Goal: Obtain resource: Download file/media

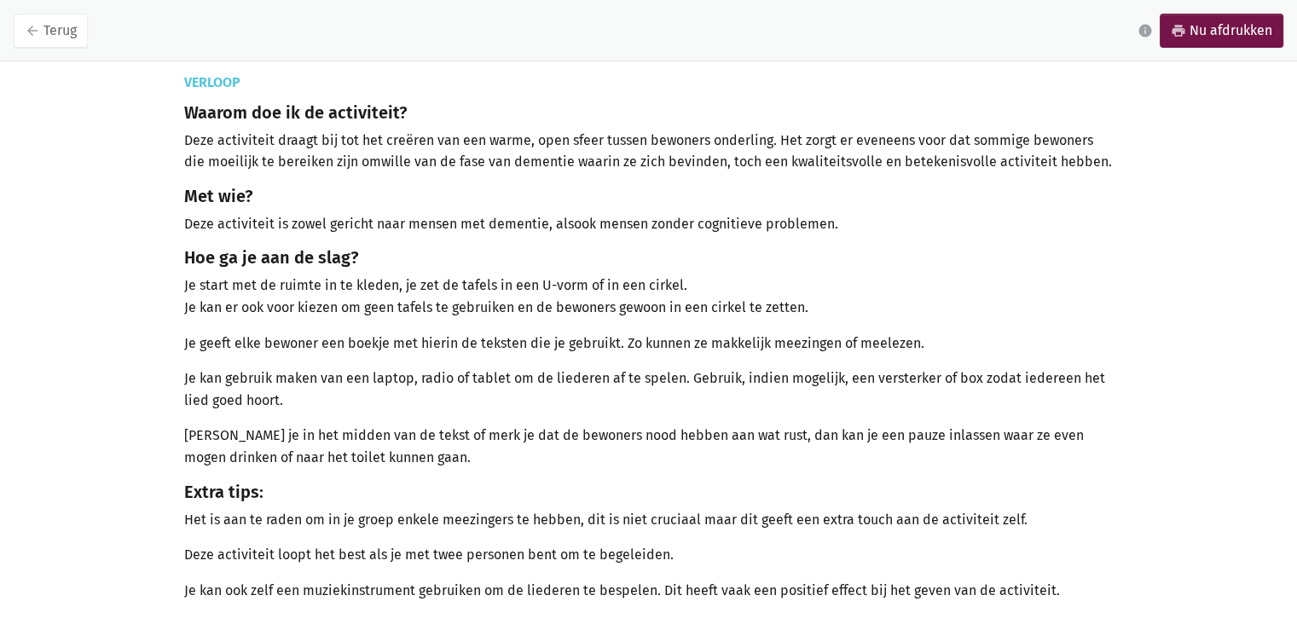
scroll to position [388, 0]
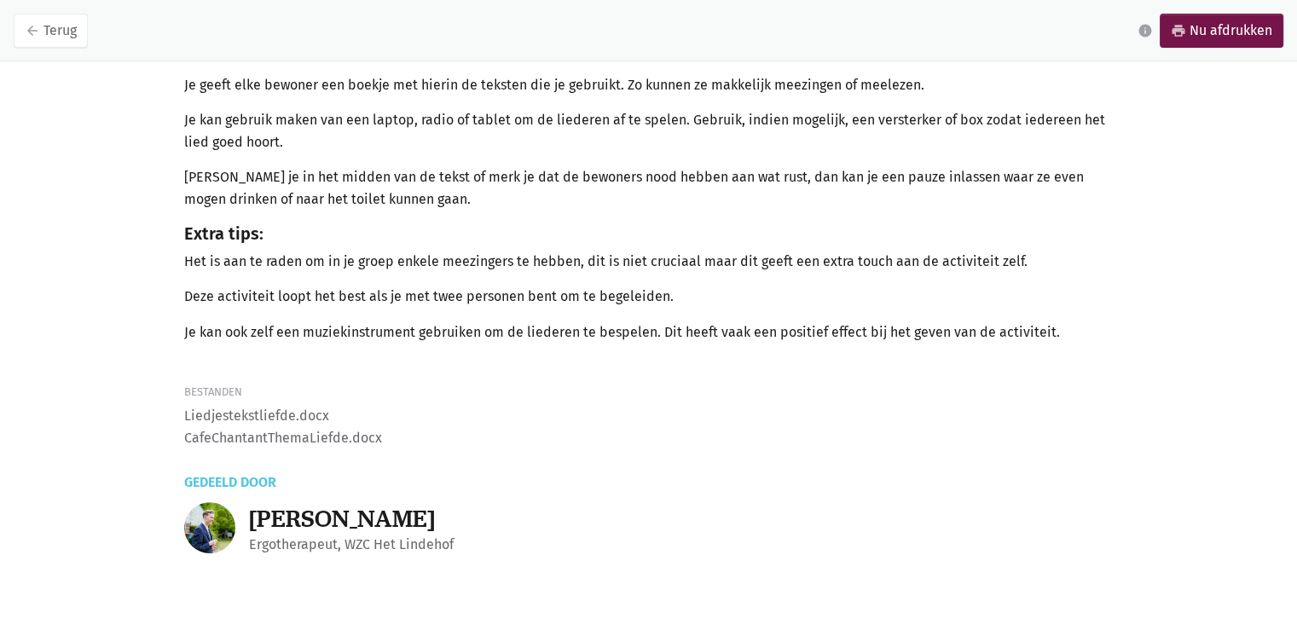
click at [256, 421] on li "Liedjestekstliefde.docx" at bounding box center [648, 416] width 929 height 22
click at [290, 439] on li "CafeChantantThemaLiefde.docx" at bounding box center [648, 438] width 929 height 22
drag, startPoint x: 338, startPoint y: 440, endPoint x: 347, endPoint y: 440, distance: 9.4
click at [338, 440] on li "CafeChantantThemaLiefde.docx" at bounding box center [648, 438] width 929 height 22
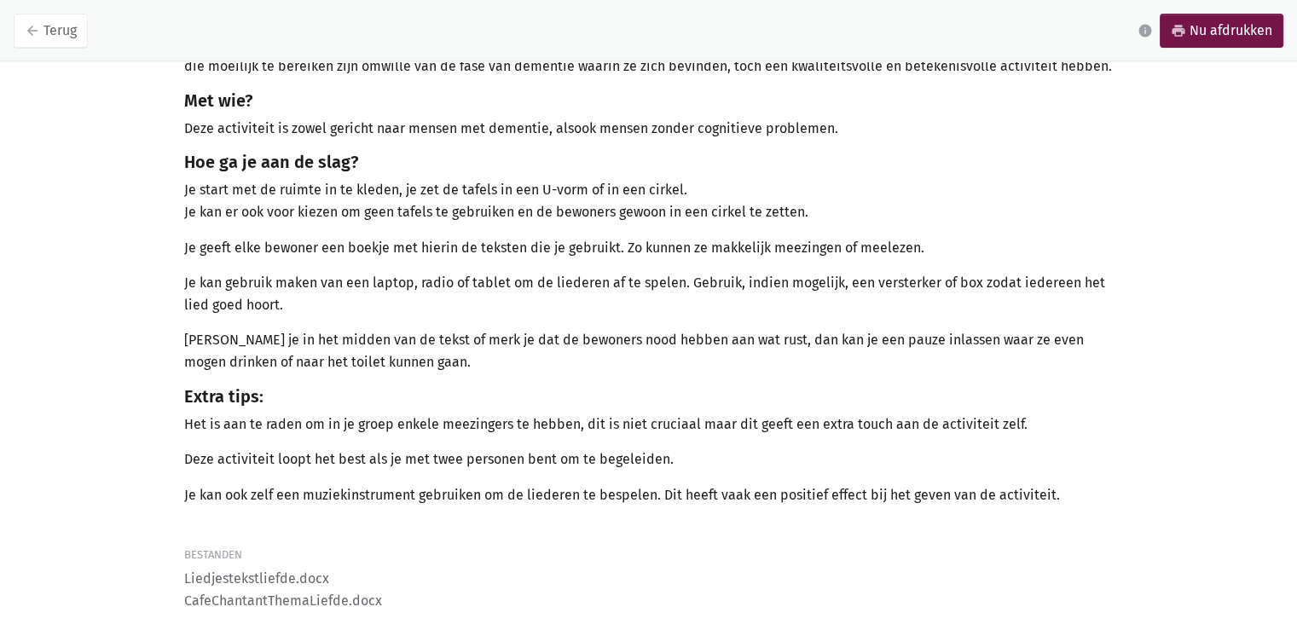
scroll to position [0, 0]
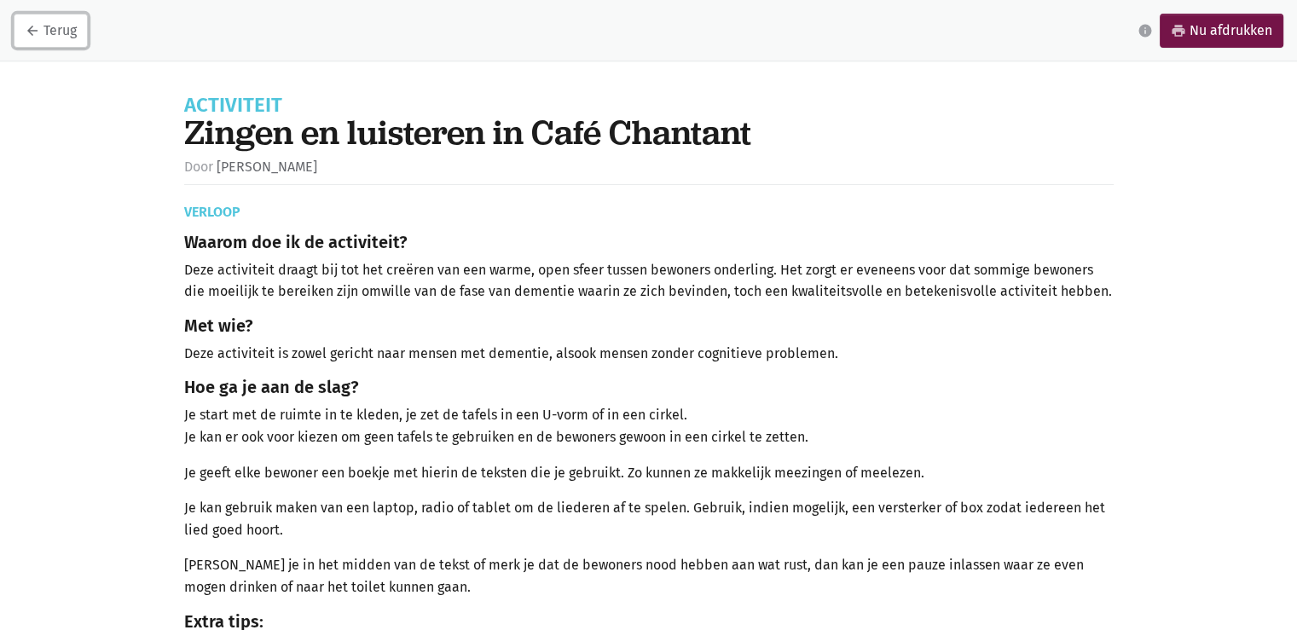
click at [38, 31] on icon "arrow_back" at bounding box center [32, 30] width 15 height 15
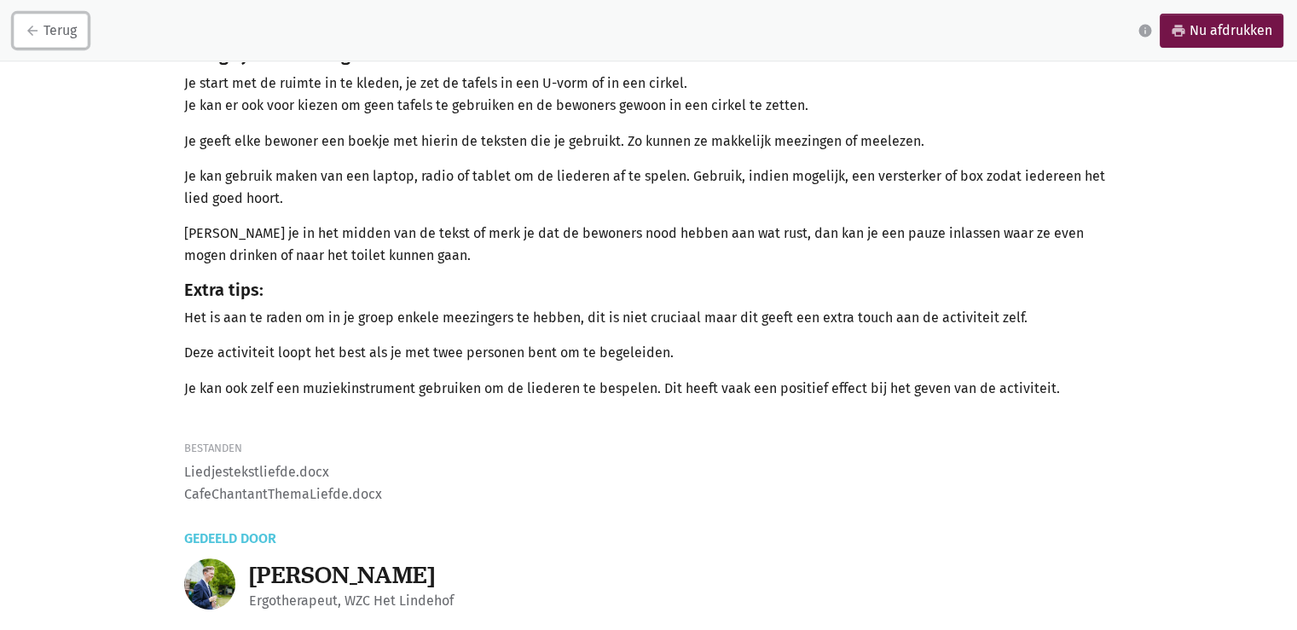
scroll to position [303, 0]
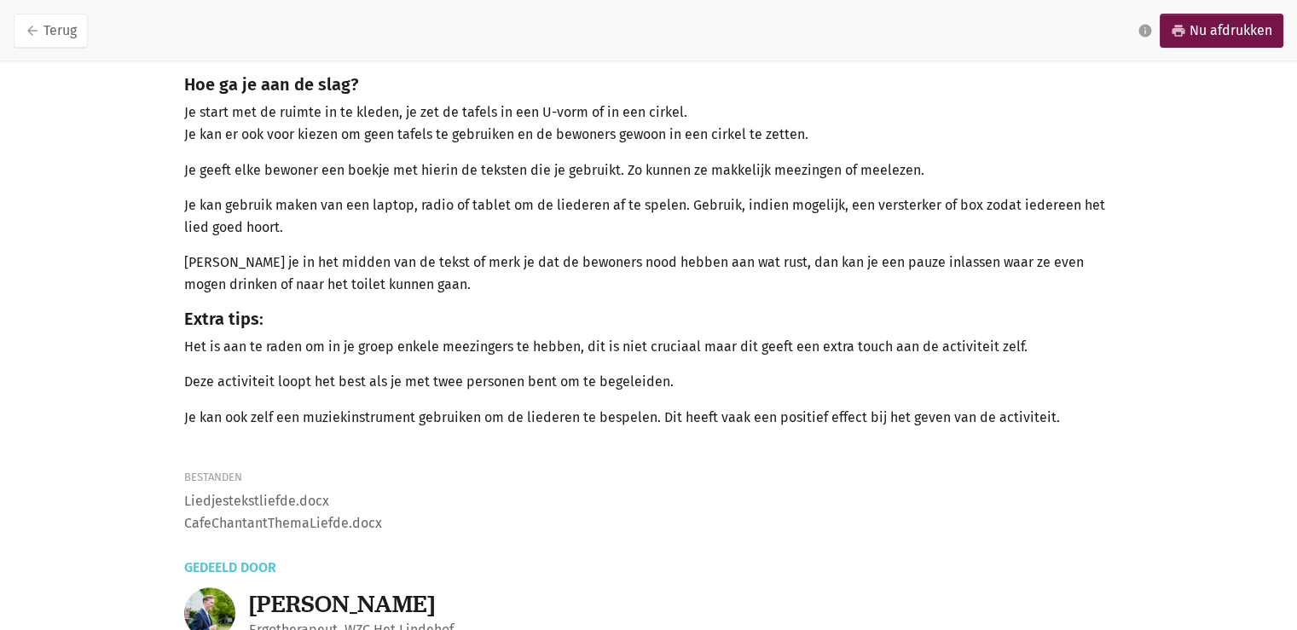
click at [235, 494] on li "Liedjestekstliefde.docx" at bounding box center [648, 501] width 929 height 22
click at [241, 521] on li "CafeChantantThemaLiefde.docx" at bounding box center [648, 523] width 929 height 22
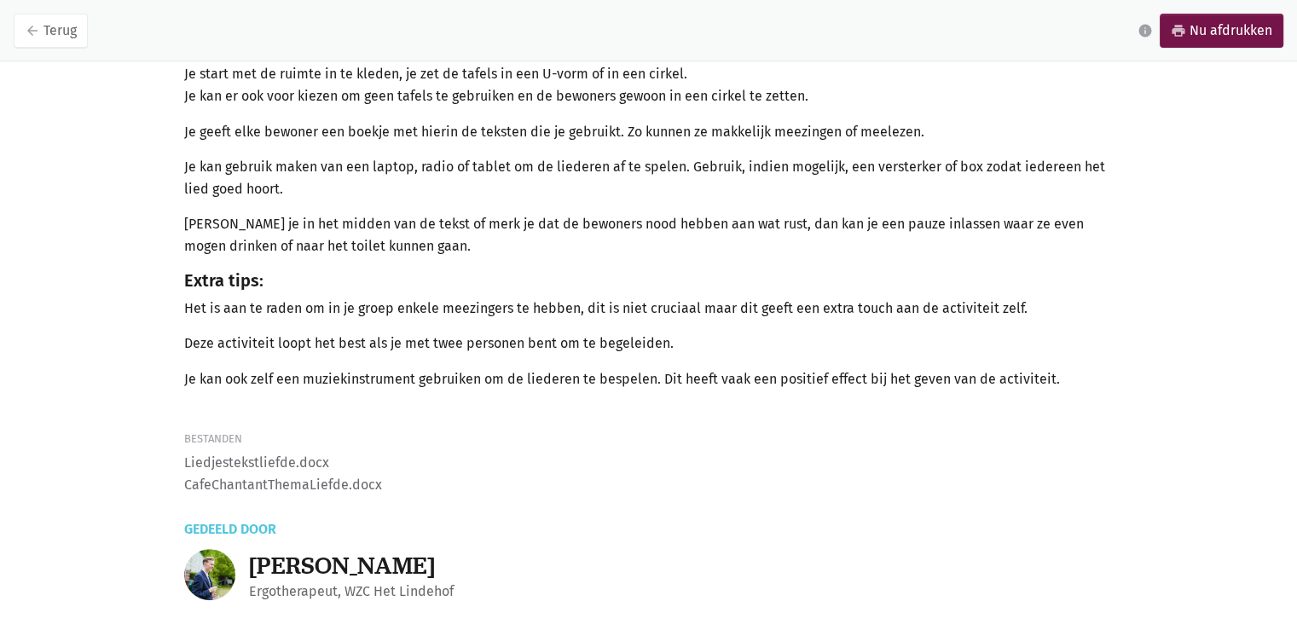
scroll to position [388, 0]
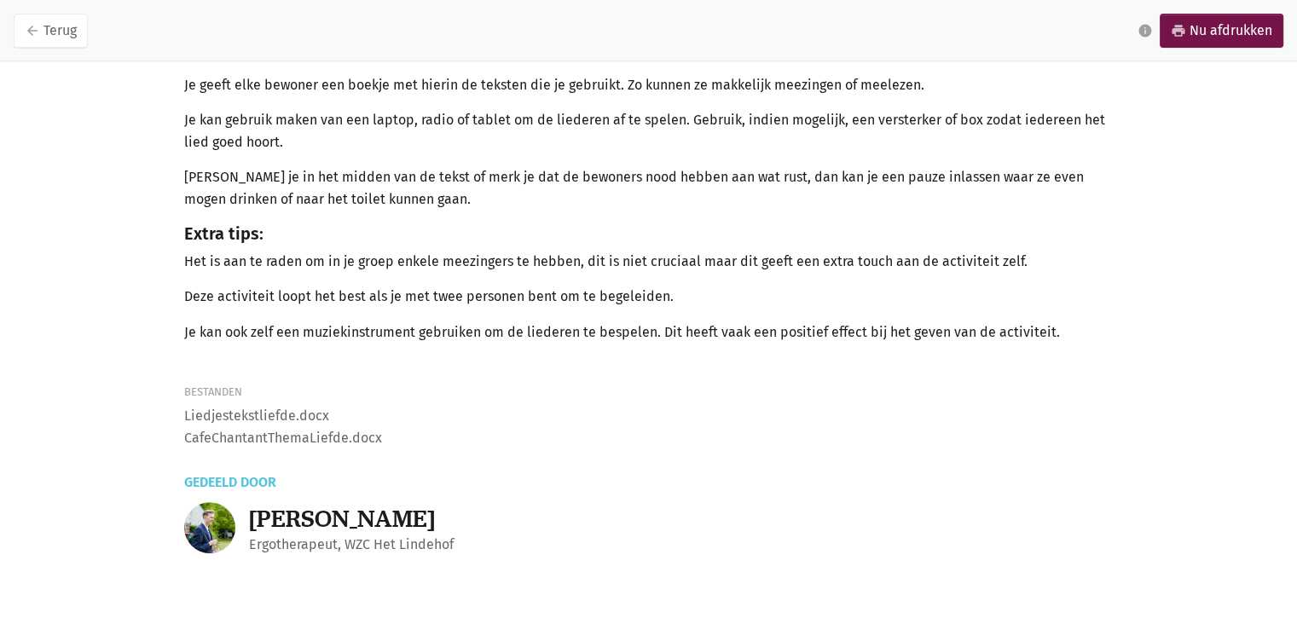
click at [399, 548] on div "Ergotherapeut, WZC Het Lindehof" at bounding box center [681, 545] width 864 height 22
click at [365, 435] on li "CafeChantantThemaLiefde.docx" at bounding box center [648, 438] width 929 height 22
click at [373, 436] on li "CafeChantantThemaLiefde.docx" at bounding box center [648, 438] width 929 height 22
click at [1230, 36] on link "print Nu afdrukken" at bounding box center [1221, 31] width 124 height 34
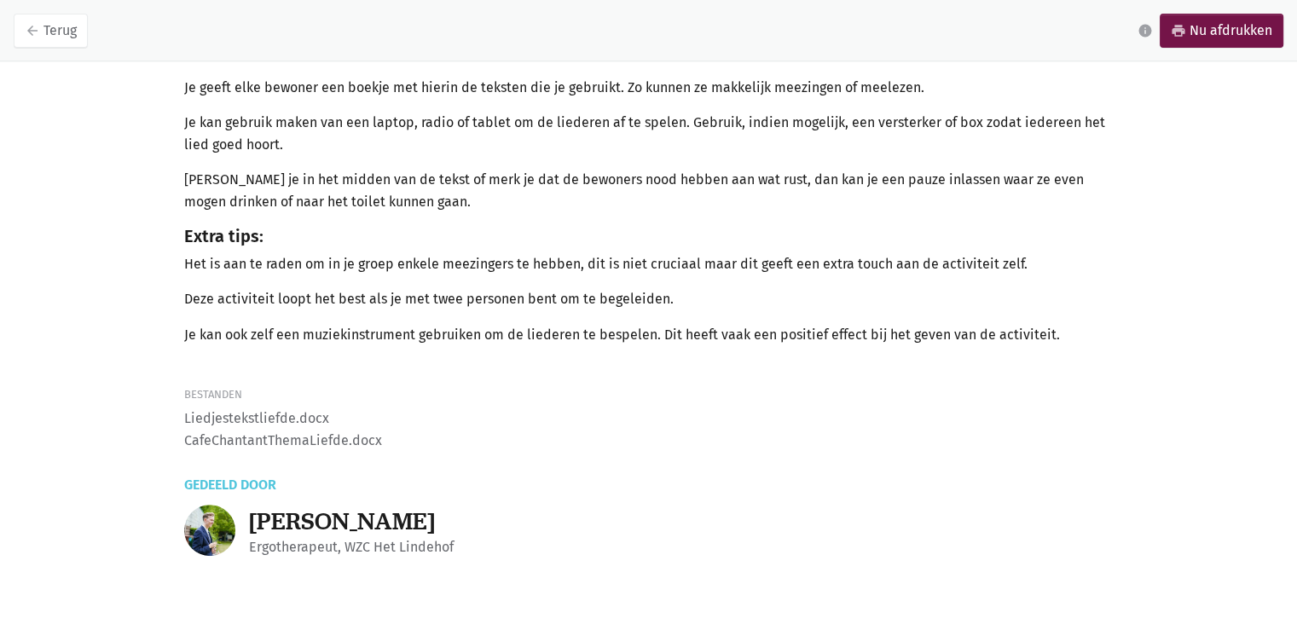
scroll to position [388, 0]
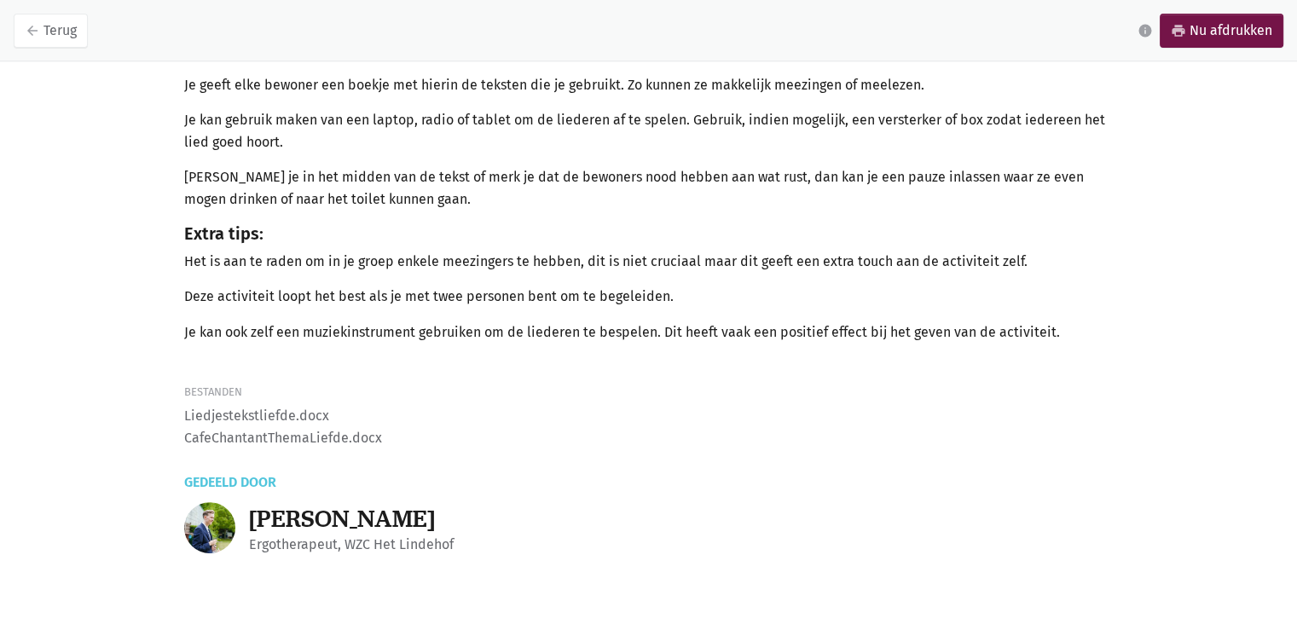
click at [299, 425] on li "Liedjestekstliefde.docx" at bounding box center [648, 416] width 929 height 22
click at [294, 411] on li "Liedjestekstliefde.docx" at bounding box center [648, 416] width 929 height 22
drag, startPoint x: 1231, startPoint y: 32, endPoint x: 1060, endPoint y: 471, distance: 471.2
click at [1231, 32] on link "print Nu afdrukken" at bounding box center [1221, 31] width 124 height 34
click at [283, 413] on li "Liedjestekstliefde.docx" at bounding box center [648, 416] width 929 height 22
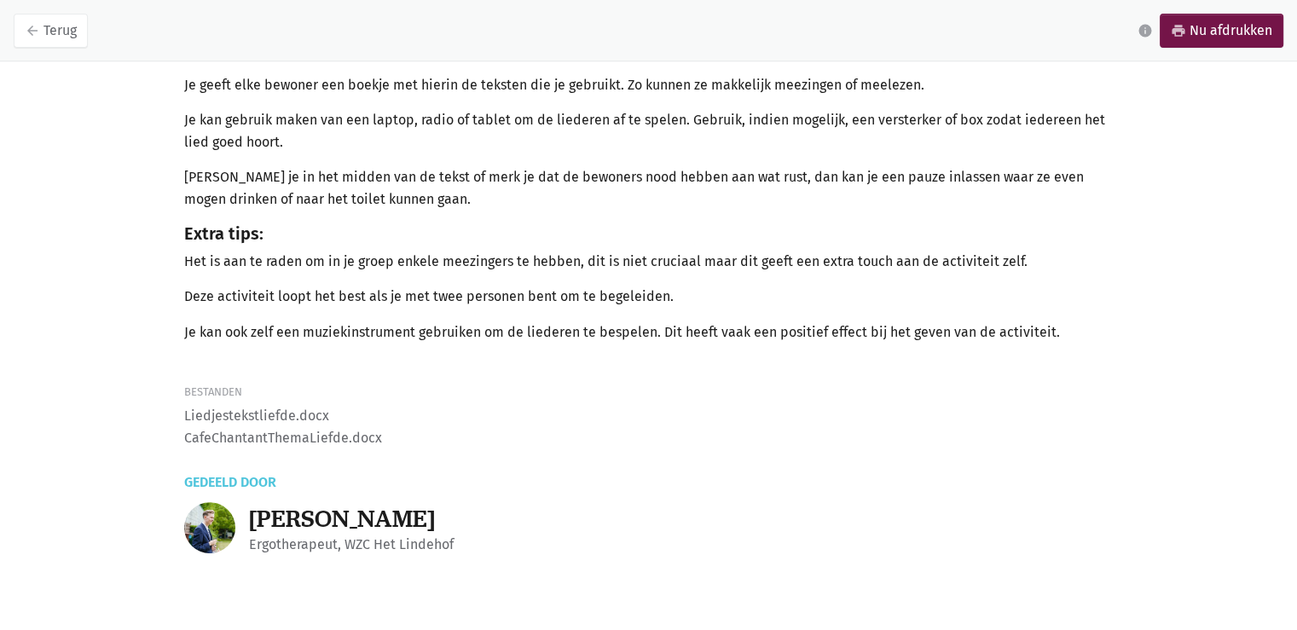
click at [269, 430] on li "CafeChantantThemaLiefde.docx" at bounding box center [648, 438] width 929 height 22
click at [268, 438] on li "CafeChantantThemaLiefde.docx" at bounding box center [648, 438] width 929 height 22
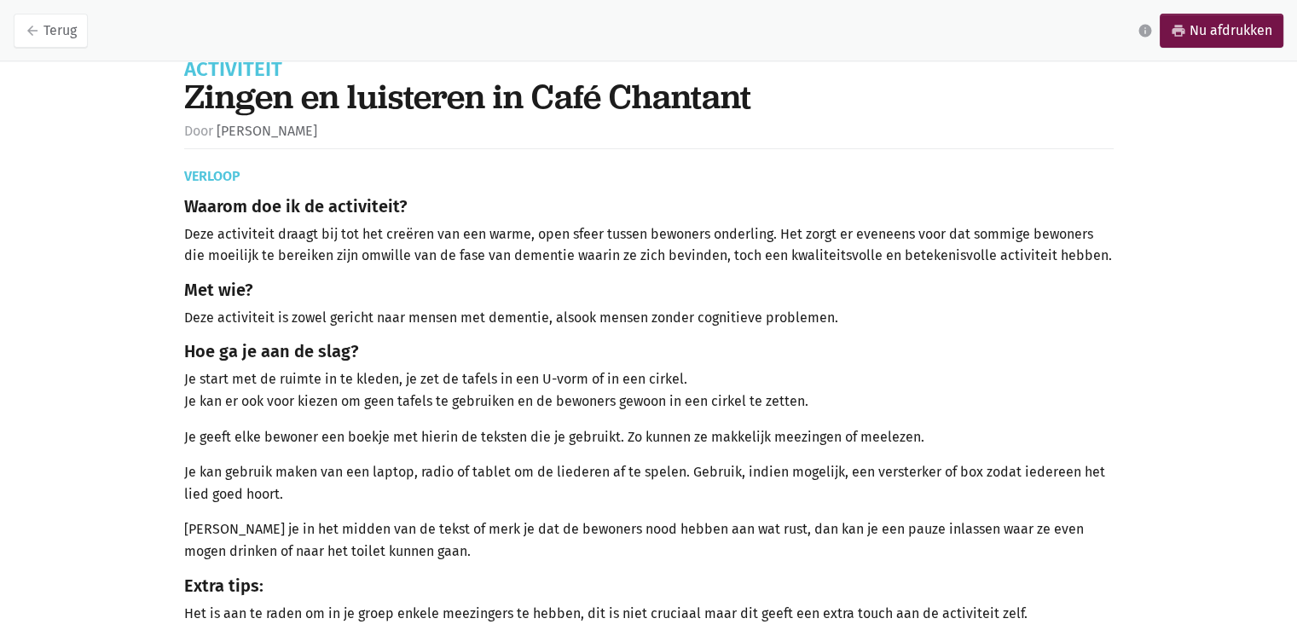
scroll to position [0, 0]
